Goal: Task Accomplishment & Management: Manage account settings

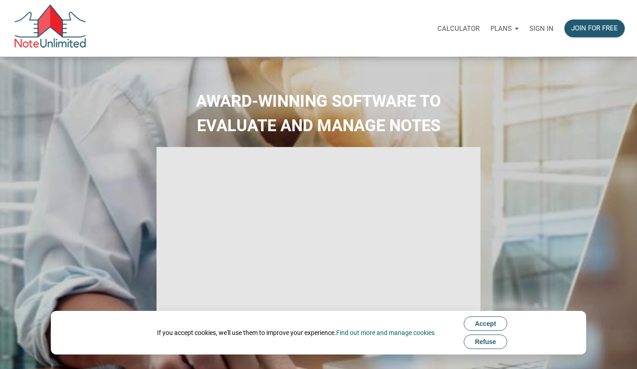
select select
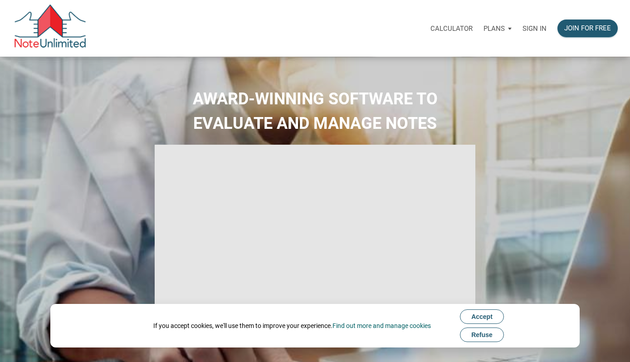
type input "Introduction to new features"
select select
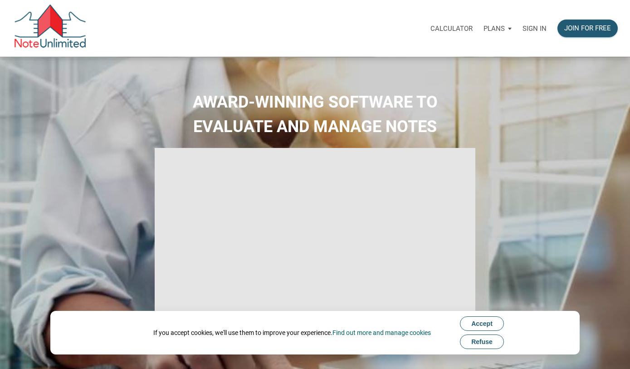
click at [533, 28] on p "Sign in" at bounding box center [534, 28] width 24 height 8
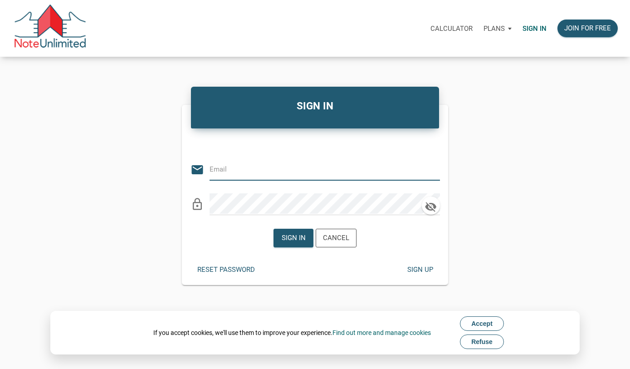
click at [243, 173] on input "email" at bounding box center [317, 169] width 217 height 20
type input "gafsjca@yahoo.com"
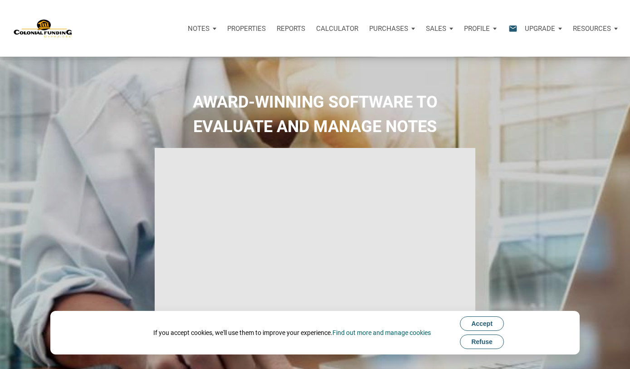
type input "Introduction to new features"
select select
click at [582, 29] on p "Resources" at bounding box center [592, 28] width 38 height 8
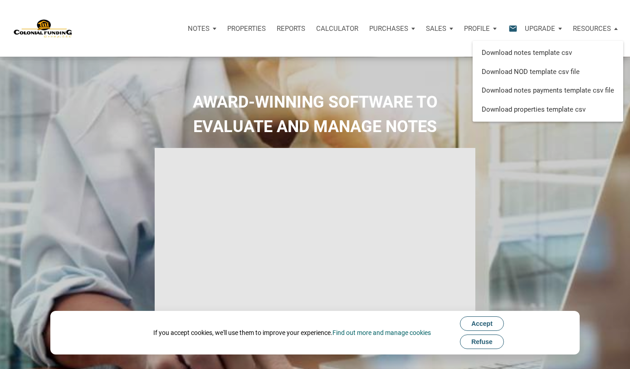
click at [535, 26] on p "Upgrade" at bounding box center [540, 28] width 30 height 8
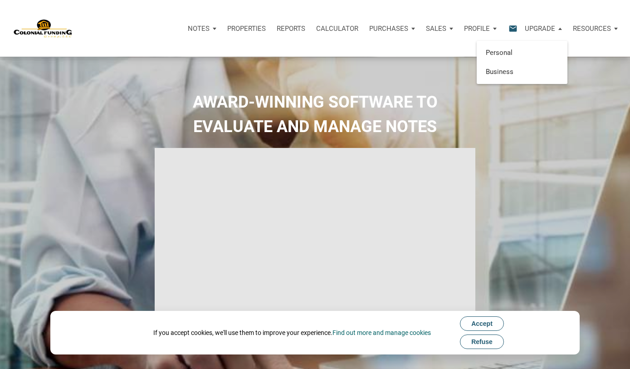
click at [465, 27] on p "Profile" at bounding box center [477, 28] width 26 height 8
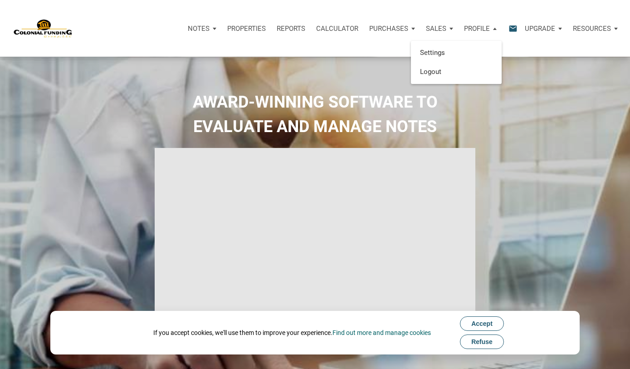
click at [205, 28] on p "Notes" at bounding box center [199, 28] width 22 height 8
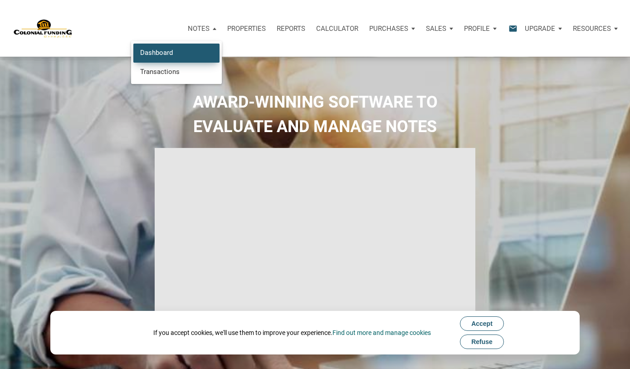
click at [159, 49] on link "Dashboard" at bounding box center [176, 53] width 86 height 19
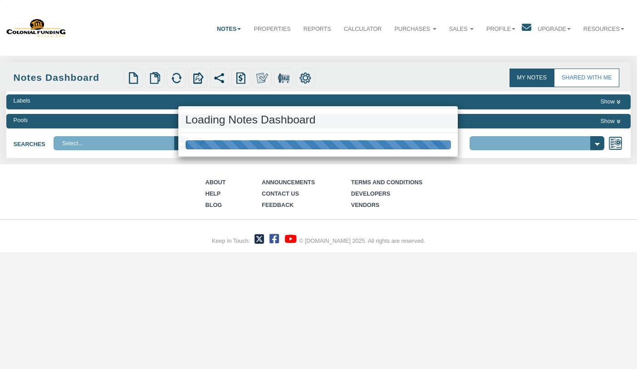
select select "316"
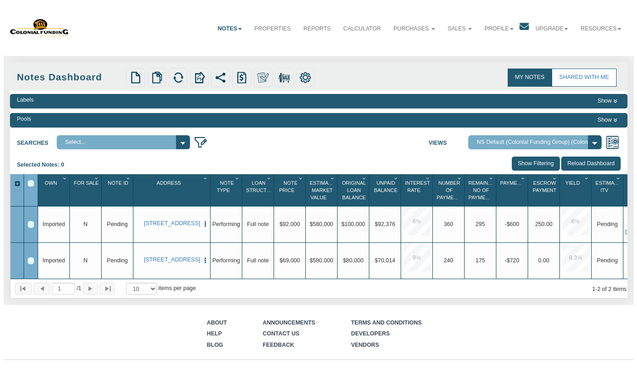
scroll to position [0, 34]
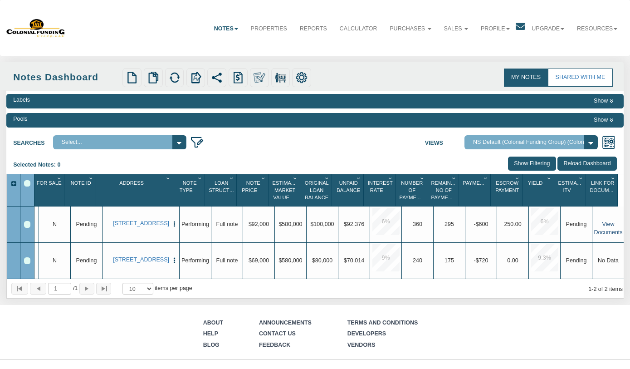
click at [594, 231] on link "View Documents" at bounding box center [608, 227] width 29 height 15
click at [597, 30] on link "Resources" at bounding box center [596, 29] width 53 height 22
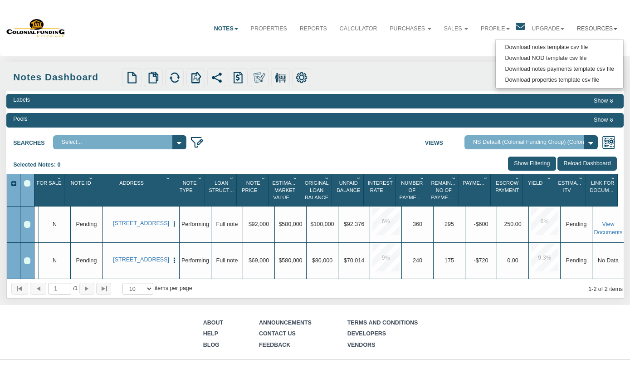
click at [391, 87] on div "Upload Notes Upload NODs Verify Mapping Upload Results" at bounding box center [268, 77] width 296 height 19
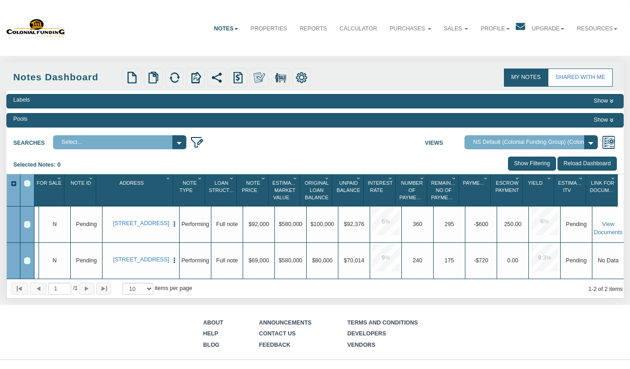
click at [516, 29] on icon at bounding box center [521, 27] width 10 height 10
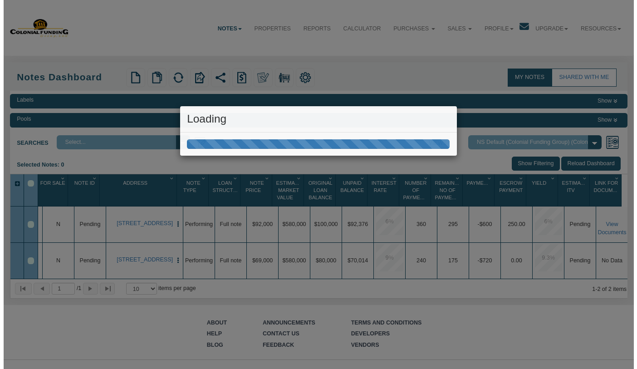
scroll to position [0, 28]
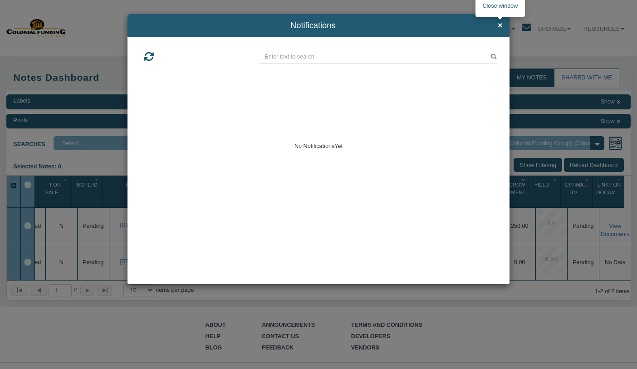
click at [501, 25] on span "×" at bounding box center [499, 25] width 5 height 9
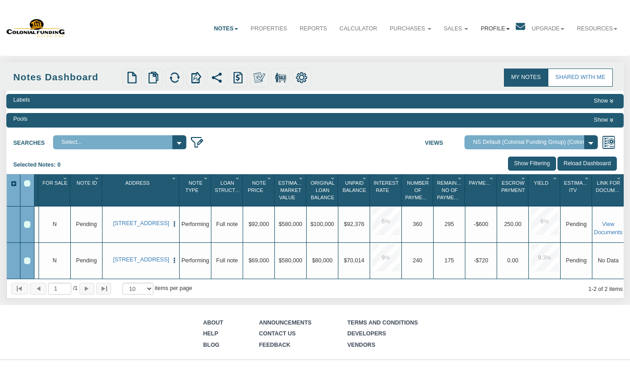
click at [491, 29] on link "Profile" at bounding box center [494, 29] width 41 height 22
click at [456, 58] on link "Logout" at bounding box center [488, 58] width 73 height 11
